Goal: Register for event/course

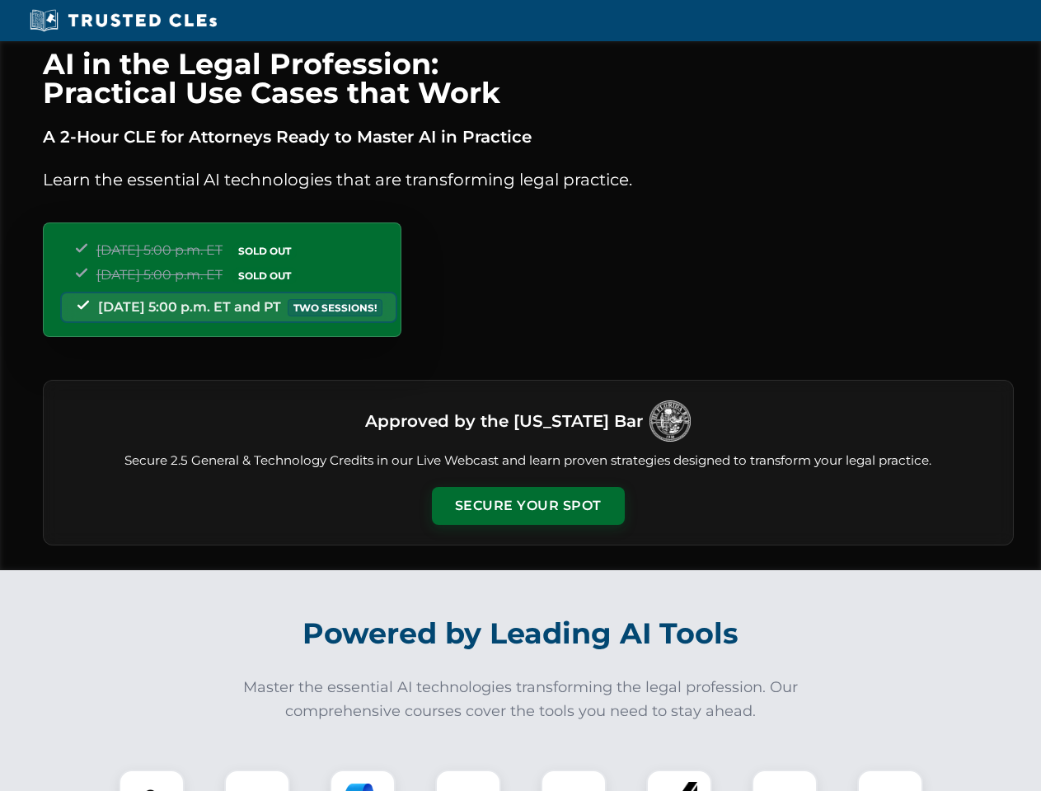
click at [527, 506] on button "Secure Your Spot" at bounding box center [528, 506] width 193 height 38
click at [152, 780] on img at bounding box center [152, 803] width 48 height 48
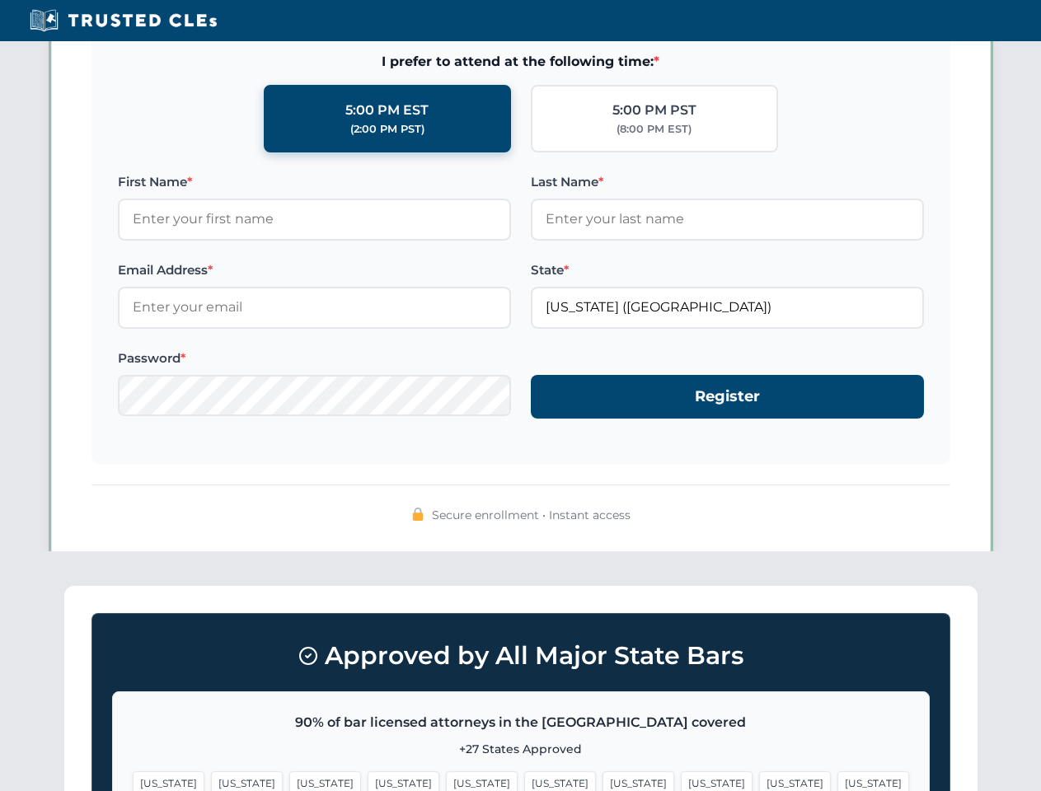
click at [602, 780] on span "[US_STATE]" at bounding box center [638, 783] width 72 height 24
click at [759, 780] on span "[US_STATE]" at bounding box center [795, 783] width 72 height 24
